Goal: Use online tool/utility: Utilize a website feature to perform a specific function

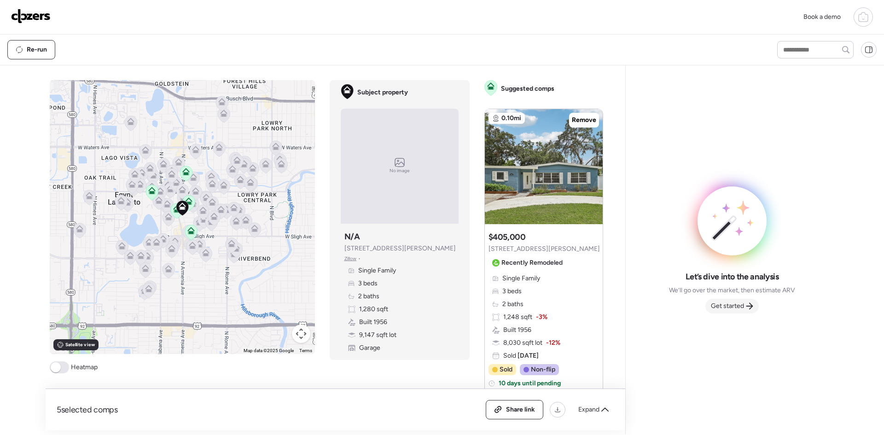
click at [743, 306] on span "Get started" at bounding box center [727, 305] width 33 height 9
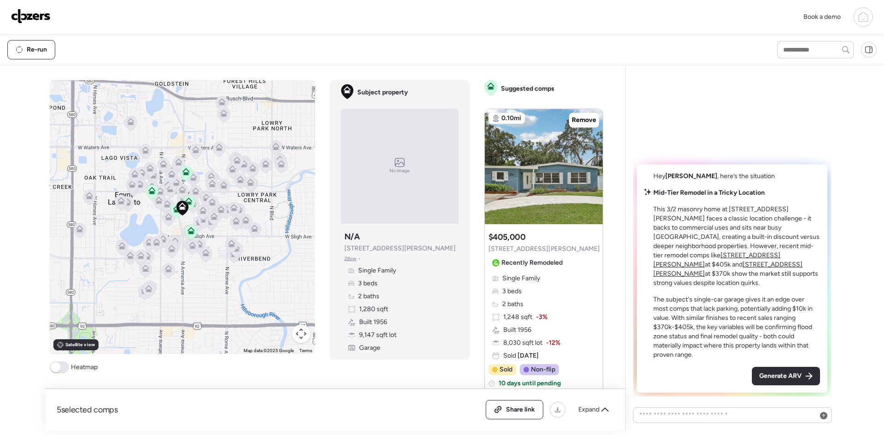
click at [787, 373] on span "Generate ARV" at bounding box center [780, 375] width 42 height 9
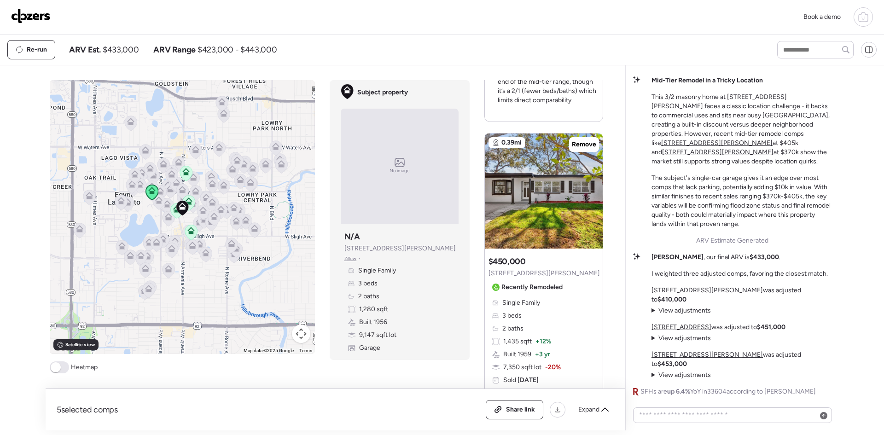
scroll to position [1166, 0]
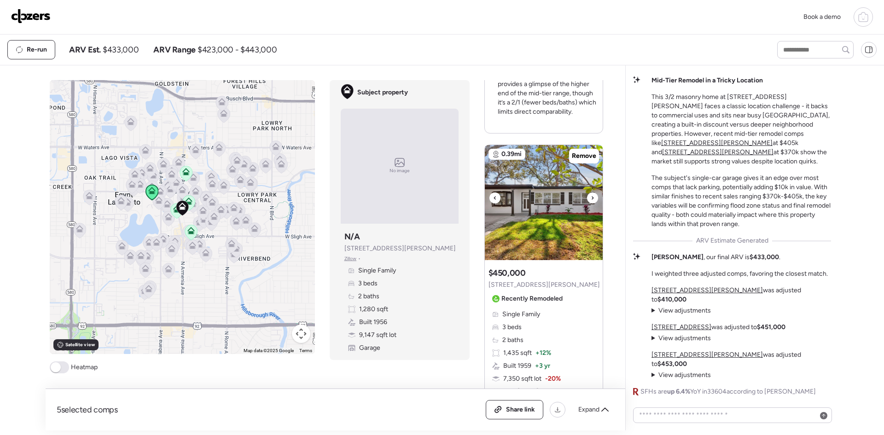
click at [590, 192] on icon at bounding box center [592, 197] width 4 height 11
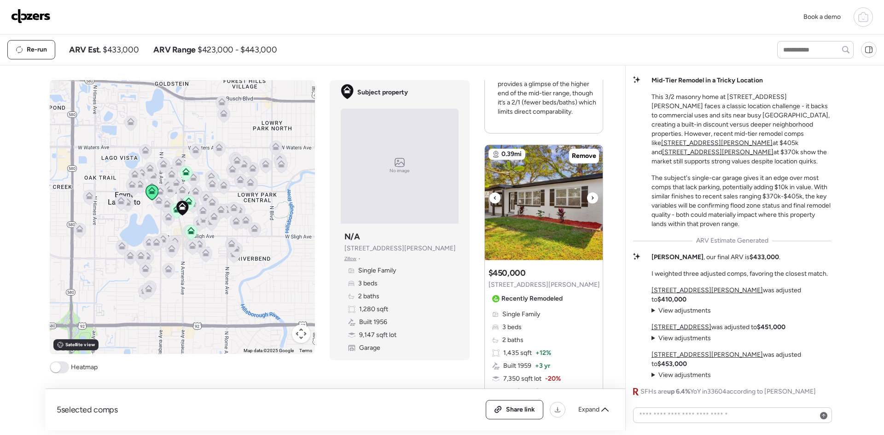
click at [590, 192] on icon at bounding box center [592, 197] width 4 height 11
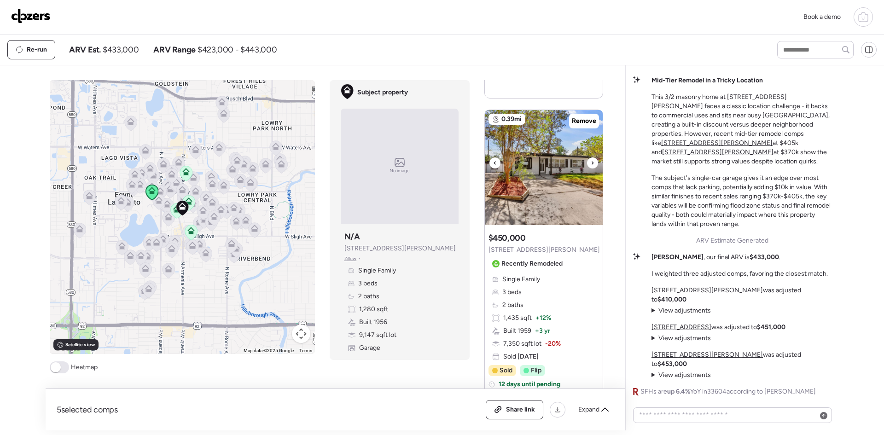
scroll to position [1227, 0]
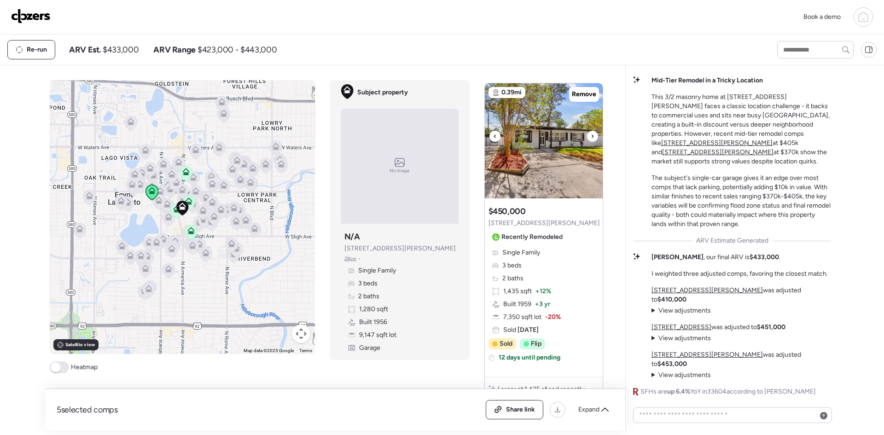
click at [588, 121] on img at bounding box center [544, 140] width 118 height 115
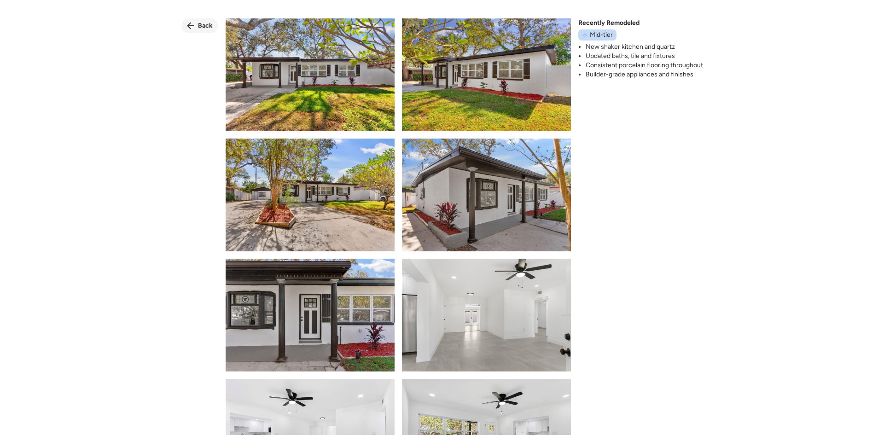
click at [208, 22] on span "Back" at bounding box center [205, 25] width 15 height 9
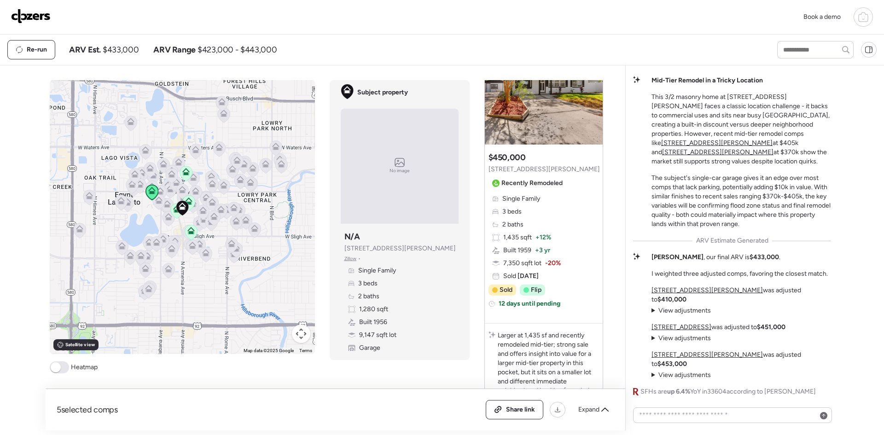
scroll to position [1220, 0]
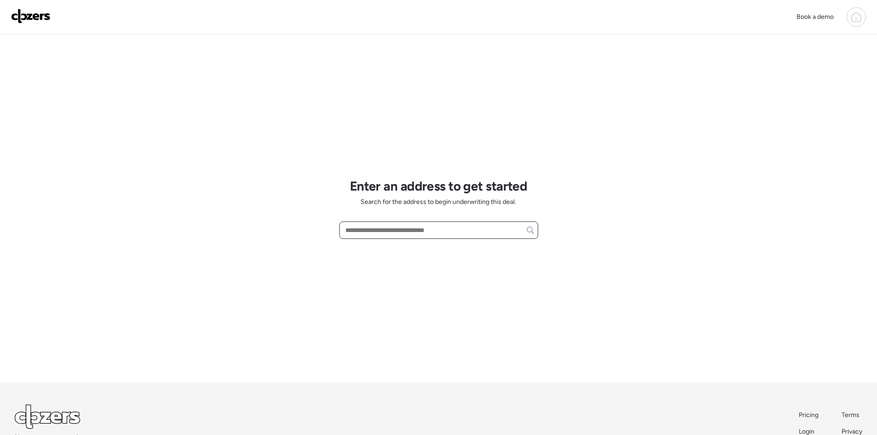
click at [434, 232] on input "text" at bounding box center [438, 230] width 191 height 13
click at [394, 232] on input "text" at bounding box center [438, 230] width 191 height 13
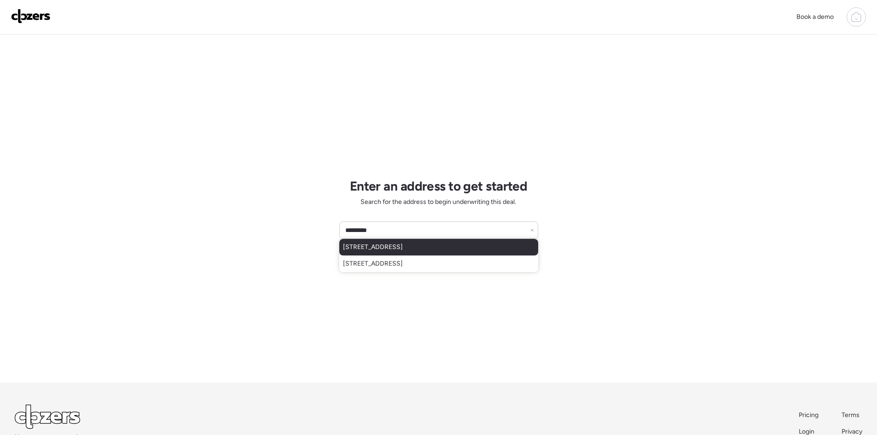
click at [403, 245] on span "9138 Callaway Dr, Trinity, FL, 34655" at bounding box center [373, 247] width 60 height 9
type input "**********"
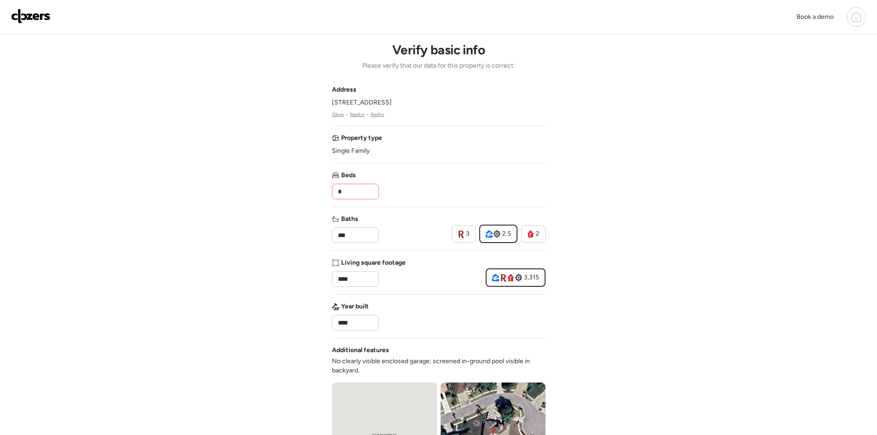
click at [358, 188] on input "*" at bounding box center [355, 191] width 39 height 13
type input "*"
drag, startPoint x: 364, startPoint y: 235, endPoint x: 335, endPoint y: 234, distance: 29.5
click at [335, 234] on div "***" at bounding box center [355, 235] width 47 height 16
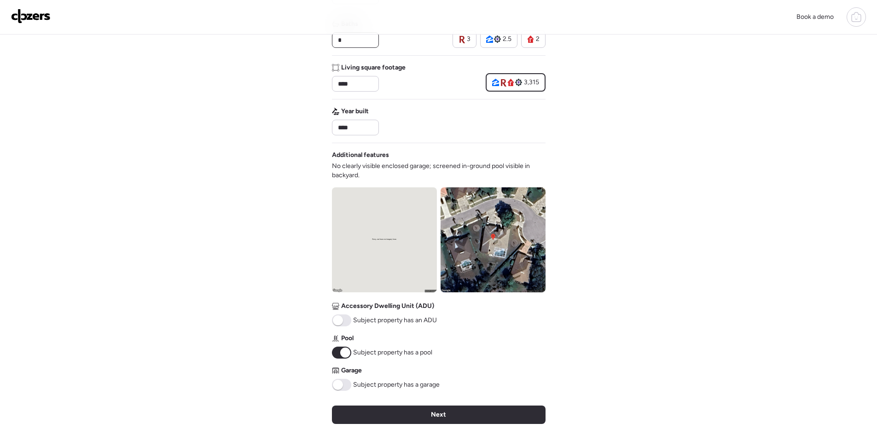
scroll to position [245, 0]
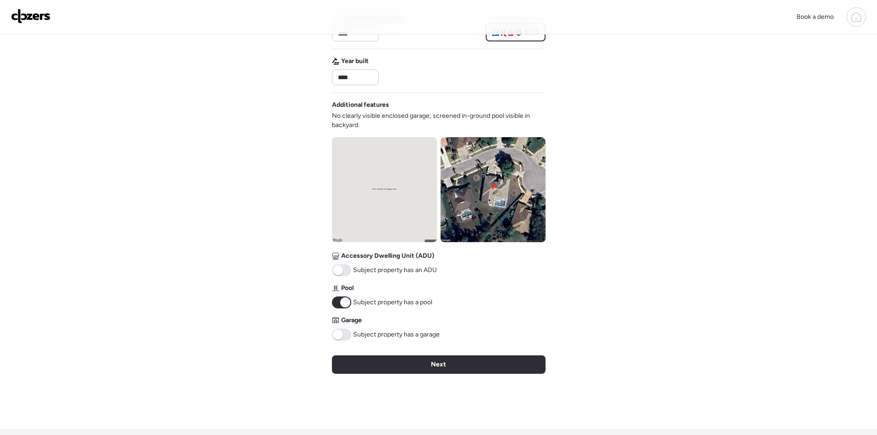
type input "*"
click at [344, 336] on span at bounding box center [341, 335] width 19 height 12
click at [387, 359] on div "Next" at bounding box center [439, 364] width 214 height 18
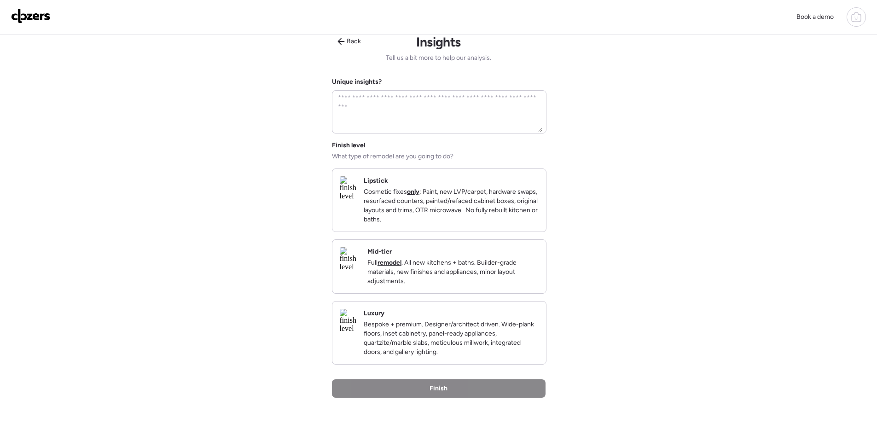
scroll to position [0, 0]
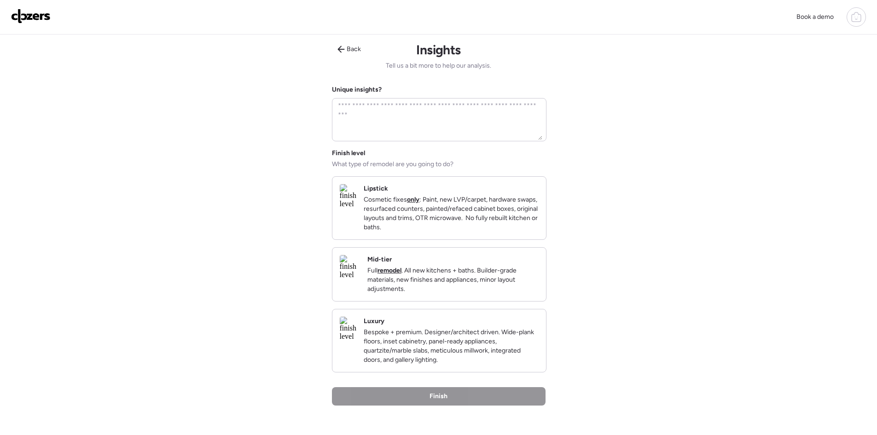
click at [484, 220] on p "Cosmetic fixes only : Paint, new LVP/carpet, hardware swaps, resurfaced counter…" at bounding box center [451, 213] width 175 height 37
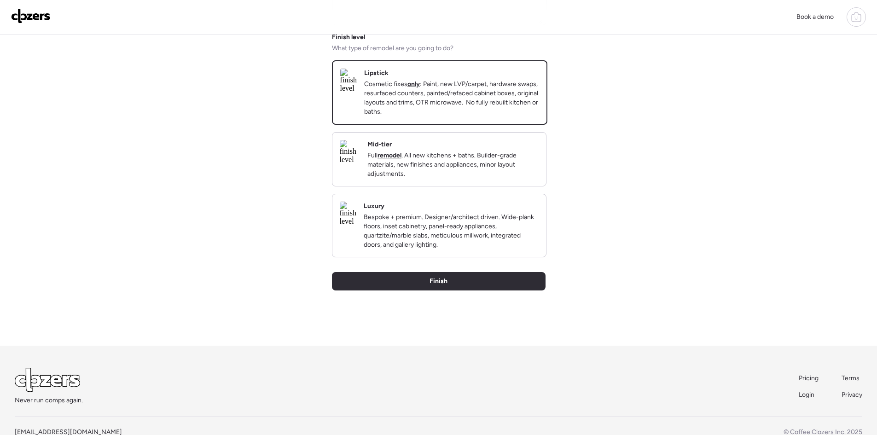
scroll to position [123, 0]
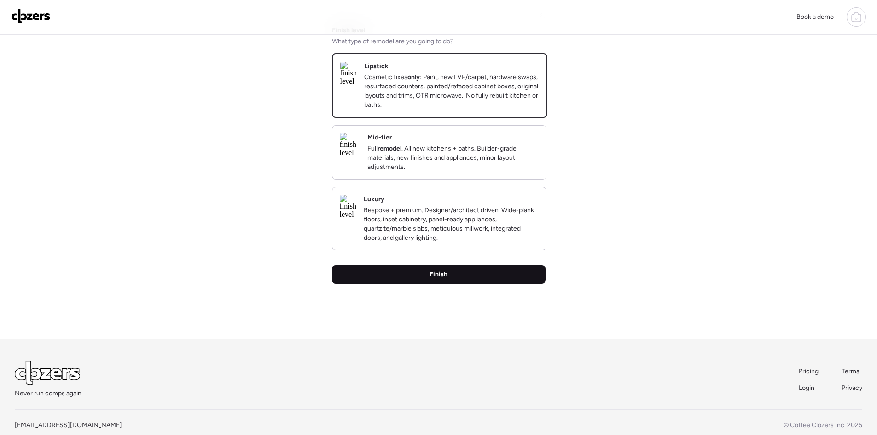
click at [434, 279] on span "Finish" at bounding box center [438, 274] width 18 height 9
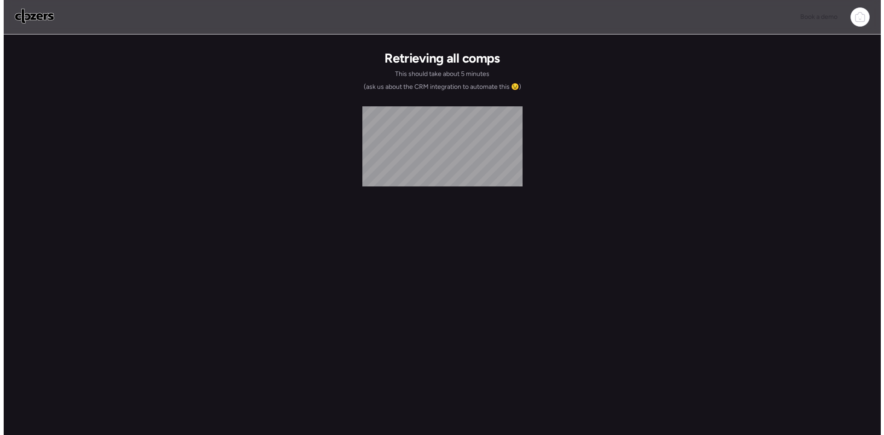
scroll to position [0, 0]
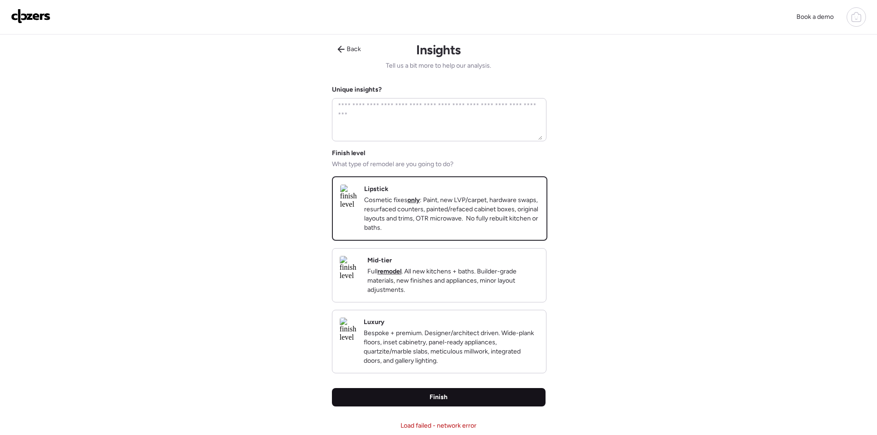
click at [457, 406] on div "Finish" at bounding box center [439, 397] width 214 height 18
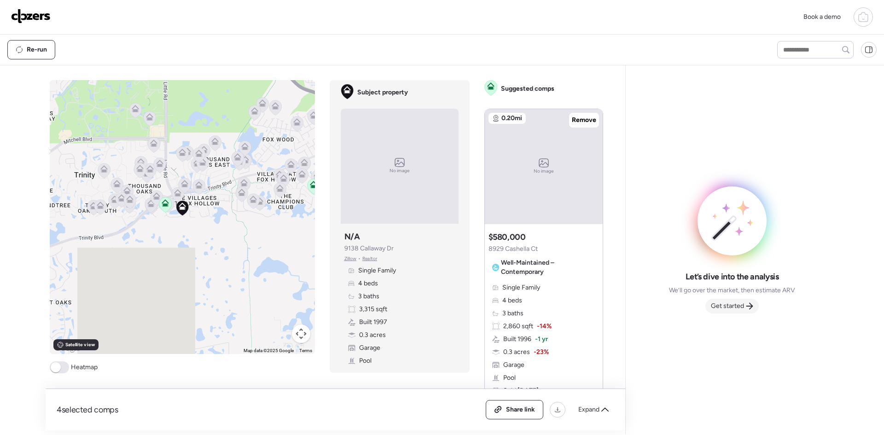
click at [734, 306] on span "Get started" at bounding box center [727, 305] width 33 height 9
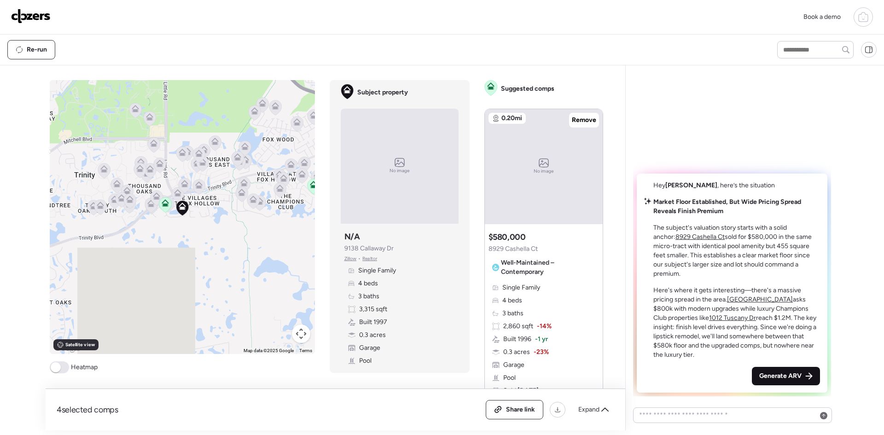
click at [784, 375] on span "Generate ARV" at bounding box center [780, 375] width 42 height 9
